Goal: Answer question/provide support: Answer question/provide support

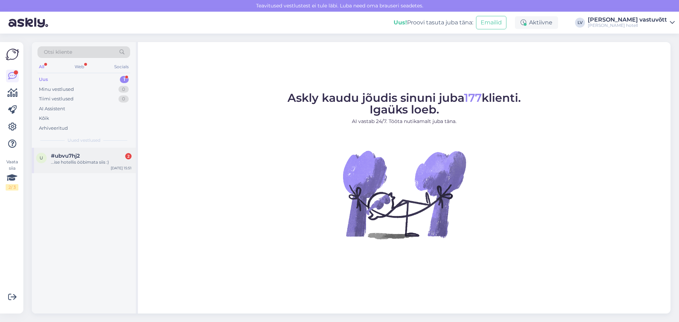
click at [69, 157] on span "#ubvu7hj2" at bounding box center [65, 156] width 29 height 6
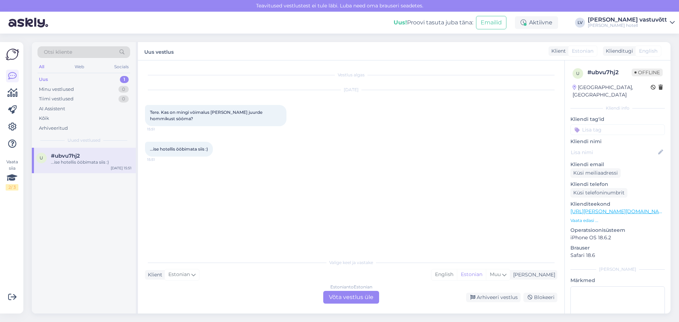
click at [352, 292] on div "Estonian to Estonian Võta vestlus üle" at bounding box center [351, 297] width 56 height 13
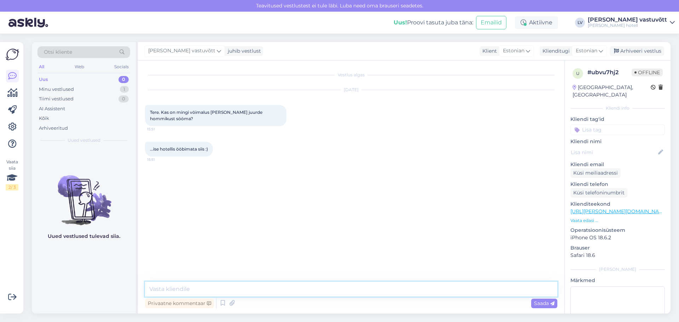
click at [224, 288] on textarea at bounding box center [351, 289] width 412 height 15
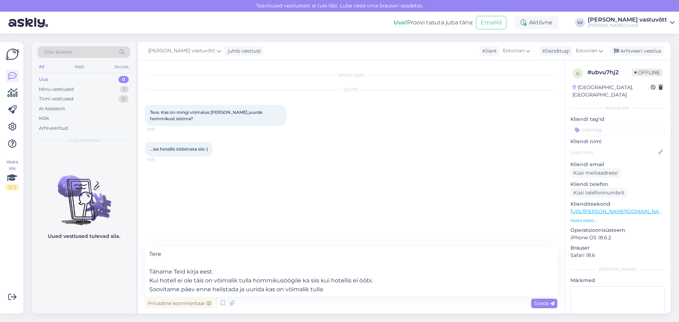
click at [491, 172] on div "Vestlus algas [DATE] Tere. Kas on mingi vöimalus [PERSON_NAME] juurde hommikust…" at bounding box center [354, 154] width 419 height 173
click at [494, 104] on div "[DATE] Tere. Kas on mingi vöimalus [PERSON_NAME] juurde hommikust sööma? 15:51" at bounding box center [351, 108] width 412 height 52
click at [328, 290] on textarea "Tere Täname Teid kirja eest. Kui hotell ei ole täis on võimalik tulla hommikusö…" at bounding box center [351, 272] width 412 height 50
click at [263, 291] on textarea "Tere Täname Teid kirja eest. Kui hotell ei ole täis on võimalik tulla hommikusö…" at bounding box center [351, 272] width 412 height 50
click at [343, 293] on textarea "Tere Täname Teid kirja eest. Kui hotell ei ole täis on võimalik tulla hommikusö…" at bounding box center [351, 272] width 412 height 50
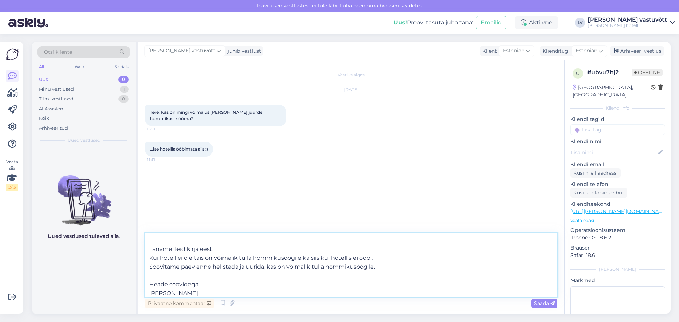
scroll to position [18, 0]
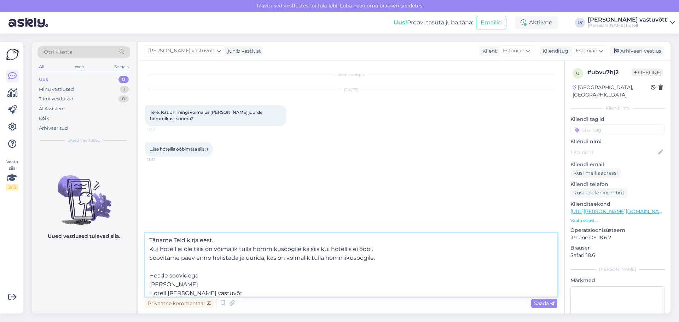
type textarea "Tere Täname Teid kirja eest. Kui hotell ei ole täis on võimalik tulla hommikusö…"
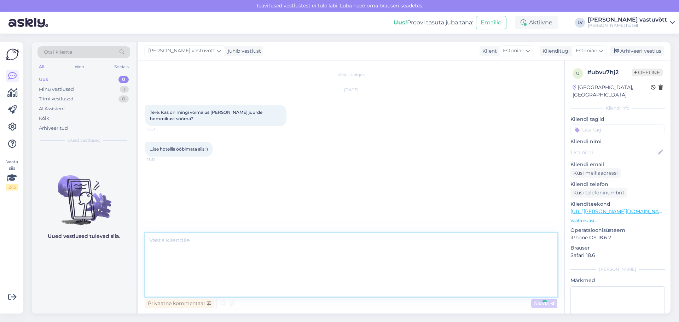
scroll to position [0, 0]
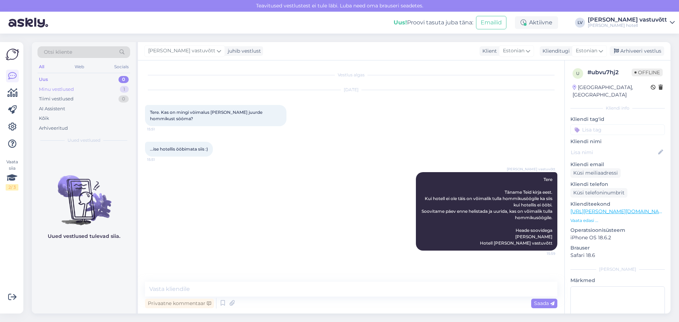
click at [53, 91] on div "Minu vestlused" at bounding box center [56, 89] width 35 height 7
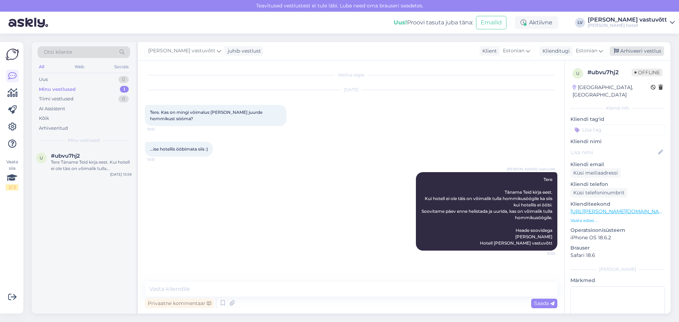
click at [647, 52] on div "Arhiveeri vestlus" at bounding box center [637, 51] width 54 height 10
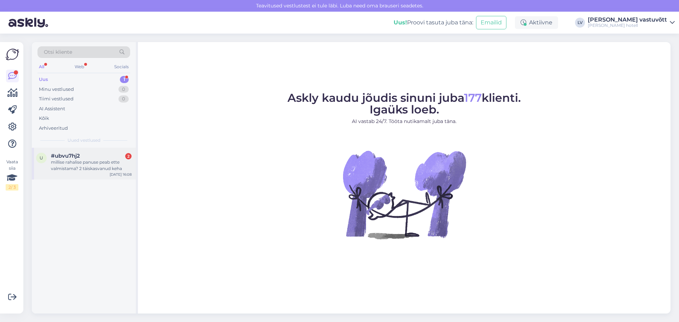
click at [92, 167] on div "millise rahalise panuse peab ette valmistama? 2 täiskasvanud keha" at bounding box center [91, 165] width 81 height 13
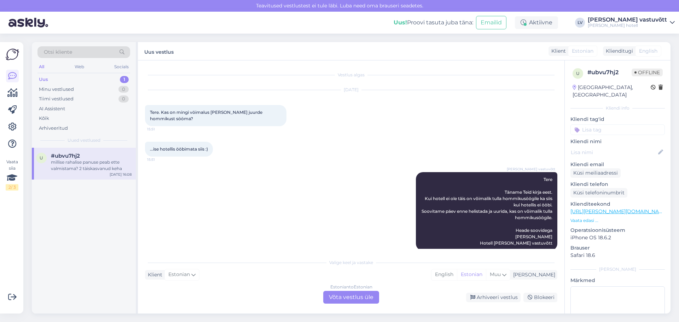
scroll to position [77, 0]
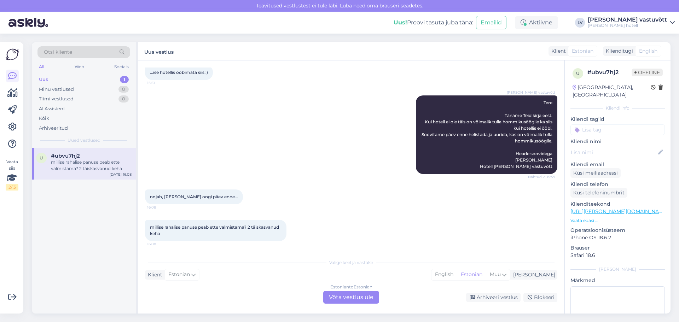
click at [352, 296] on div "Estonian to Estonian Võta vestlus üle" at bounding box center [351, 297] width 56 height 13
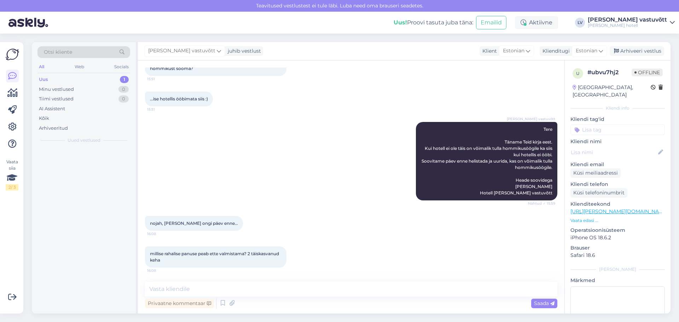
scroll to position [50, 0]
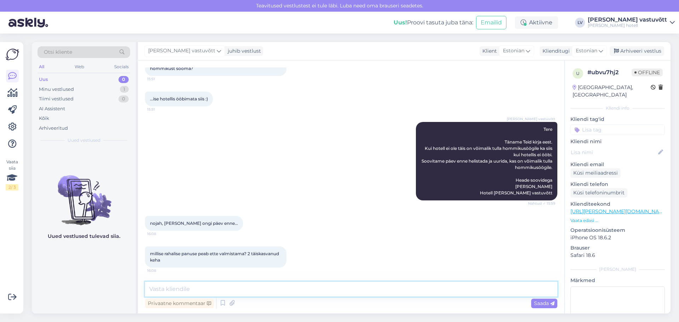
click at [221, 291] on textarea at bounding box center [351, 289] width 412 height 15
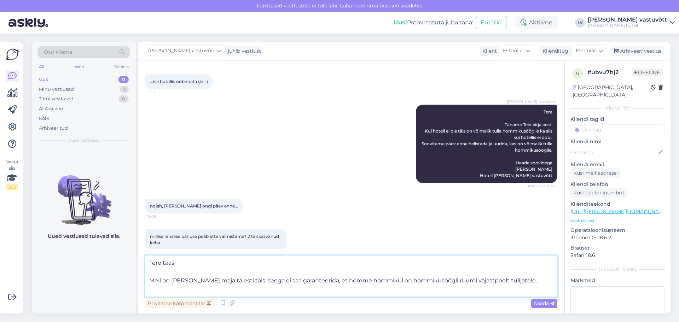
scroll to position [76, 0]
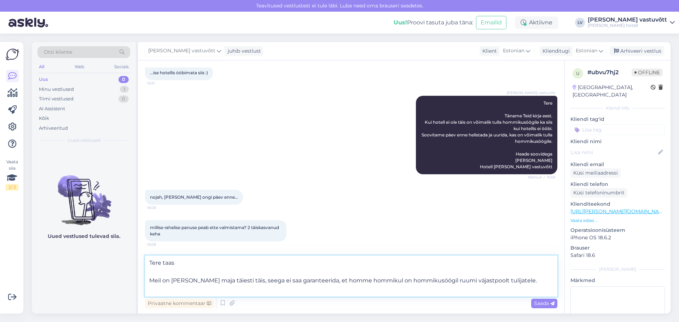
type textarea "Tere taas Meil on täna maja täiesti täis, seega ei saa garanteerida, et homme h…"
click at [493, 280] on textarea "Tere taas Meil on täna maja täiesti täis, seega ei saa garanteerida, et homme h…" at bounding box center [351, 276] width 412 height 41
click at [504, 279] on textarea "Tere taas Meil on täna maja täiesti täis, seega ei saa garanteerida, et homme h…" at bounding box center [351, 276] width 412 height 41
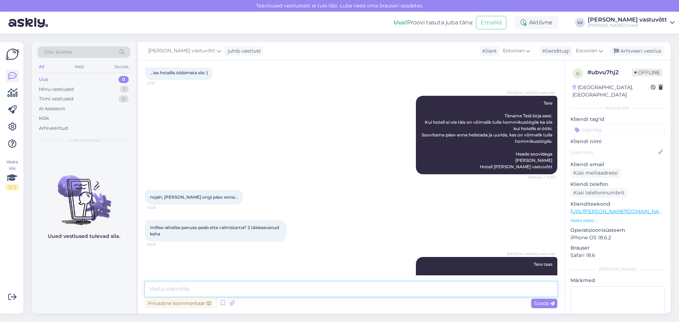
scroll to position [106, 0]
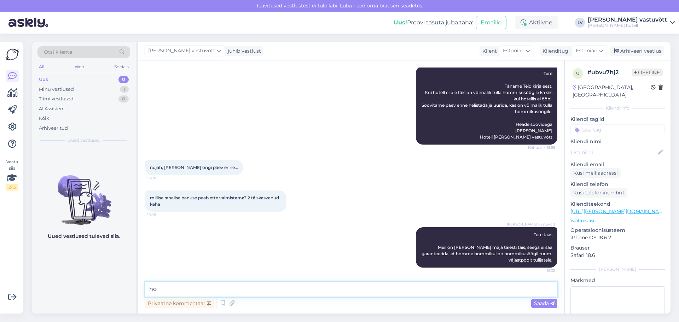
type textarea "h"
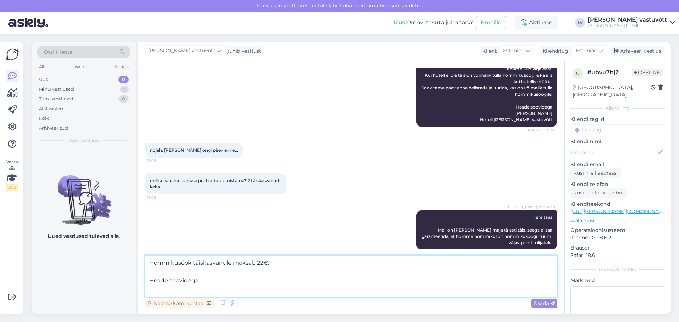
scroll to position [132, 0]
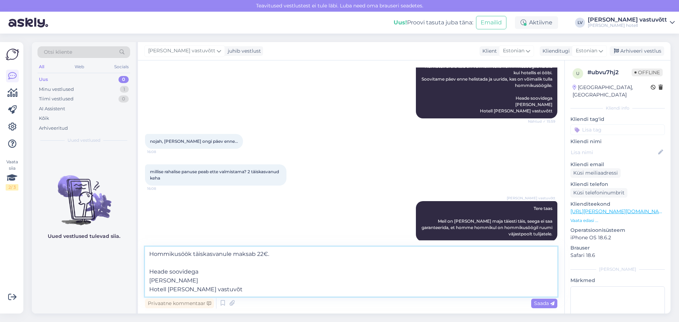
type textarea "Hommikusöök täiskasvanule maksab 22€. Heade soovidega Merilin K. Hotell Lydia v…"
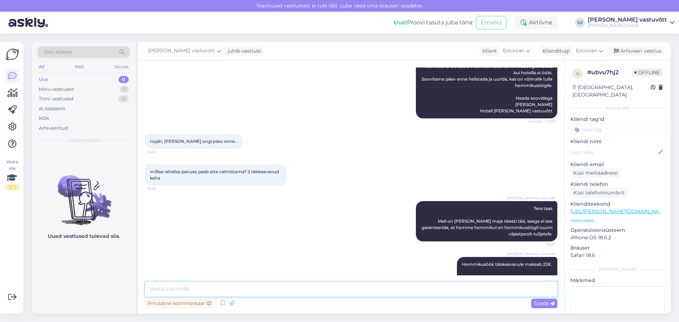
scroll to position [162, 0]
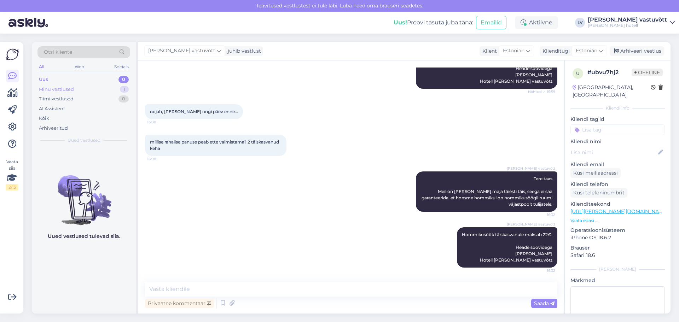
click at [64, 87] on div "Minu vestlused" at bounding box center [56, 89] width 35 height 7
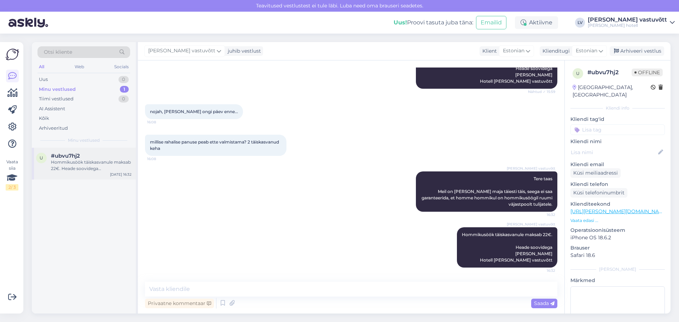
click at [67, 167] on div "Hommikusöök täiskasvanule maksab 22€. Heade soovidega Merilin K. Hotell Lydia v…" at bounding box center [91, 165] width 81 height 13
click at [630, 53] on div "Arhiveeri vestlus" at bounding box center [637, 51] width 54 height 10
